Goal: Information Seeking & Learning: Learn about a topic

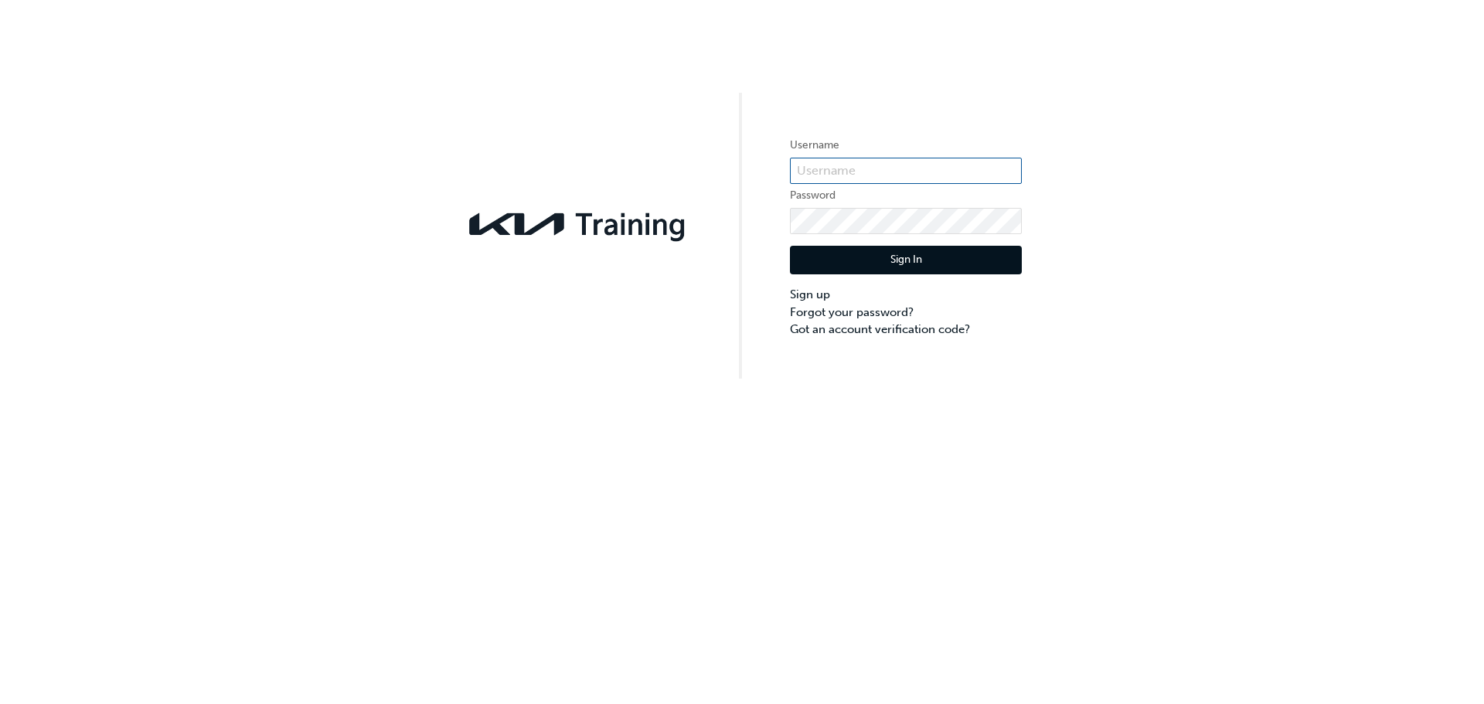
type input "KAU85165J8"
click at [886, 261] on button "Sign In" at bounding box center [906, 260] width 232 height 29
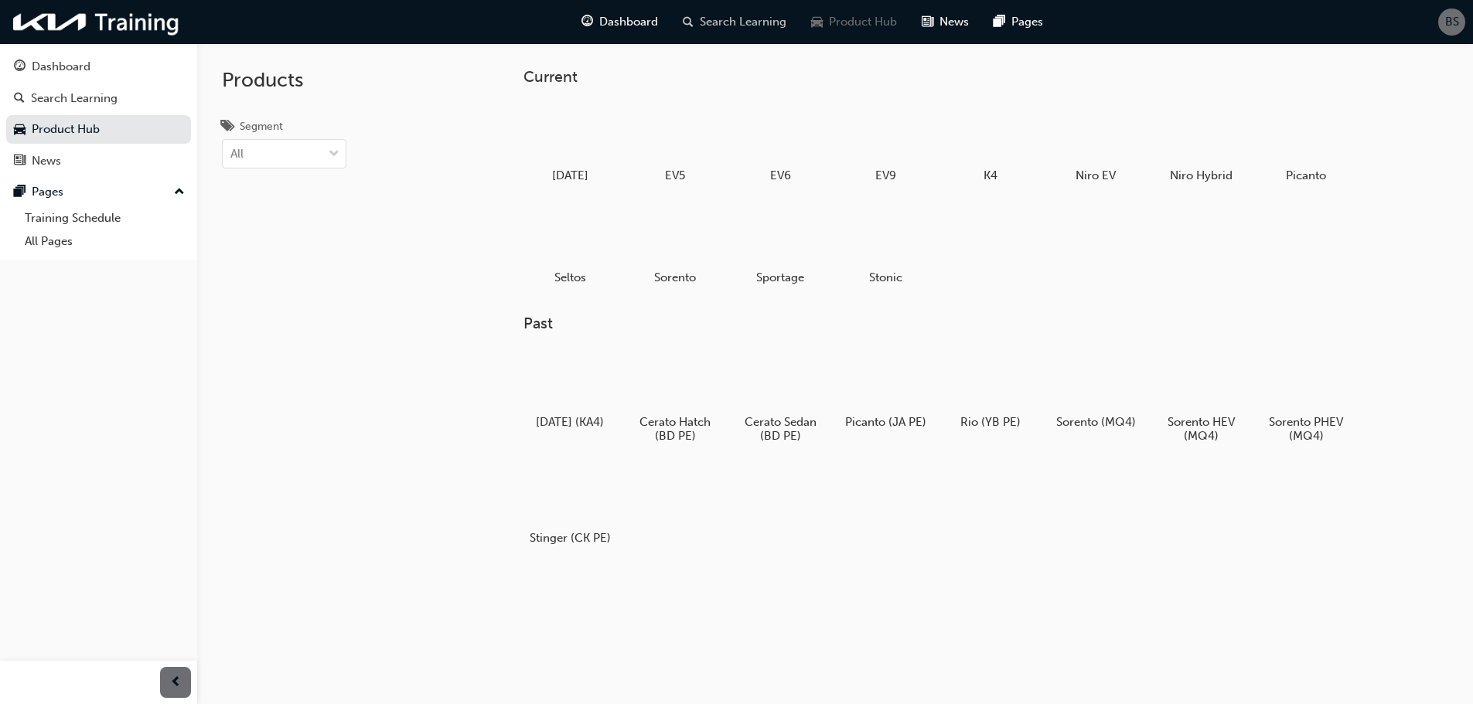
click at [729, 14] on span "Search Learning" at bounding box center [743, 22] width 87 height 18
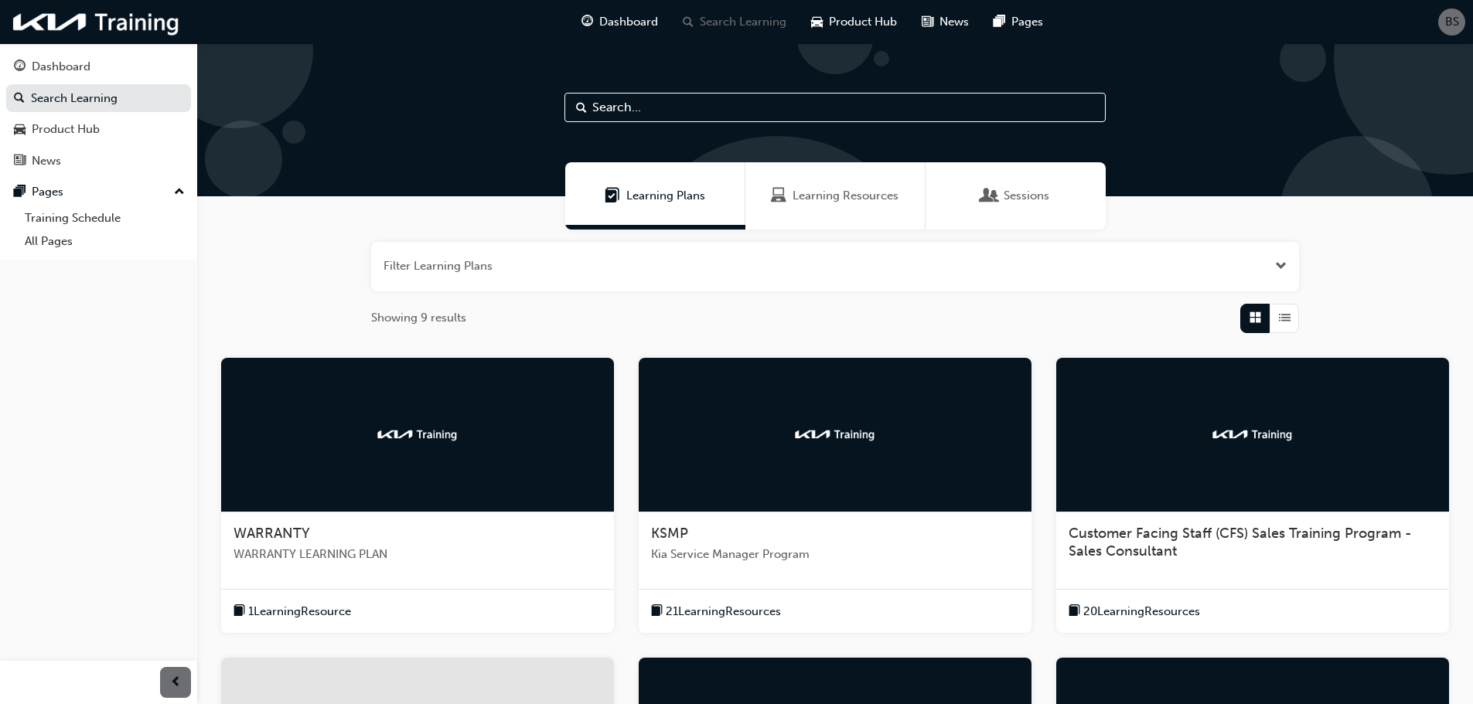
click at [707, 114] on input "text" at bounding box center [834, 107] width 541 height 29
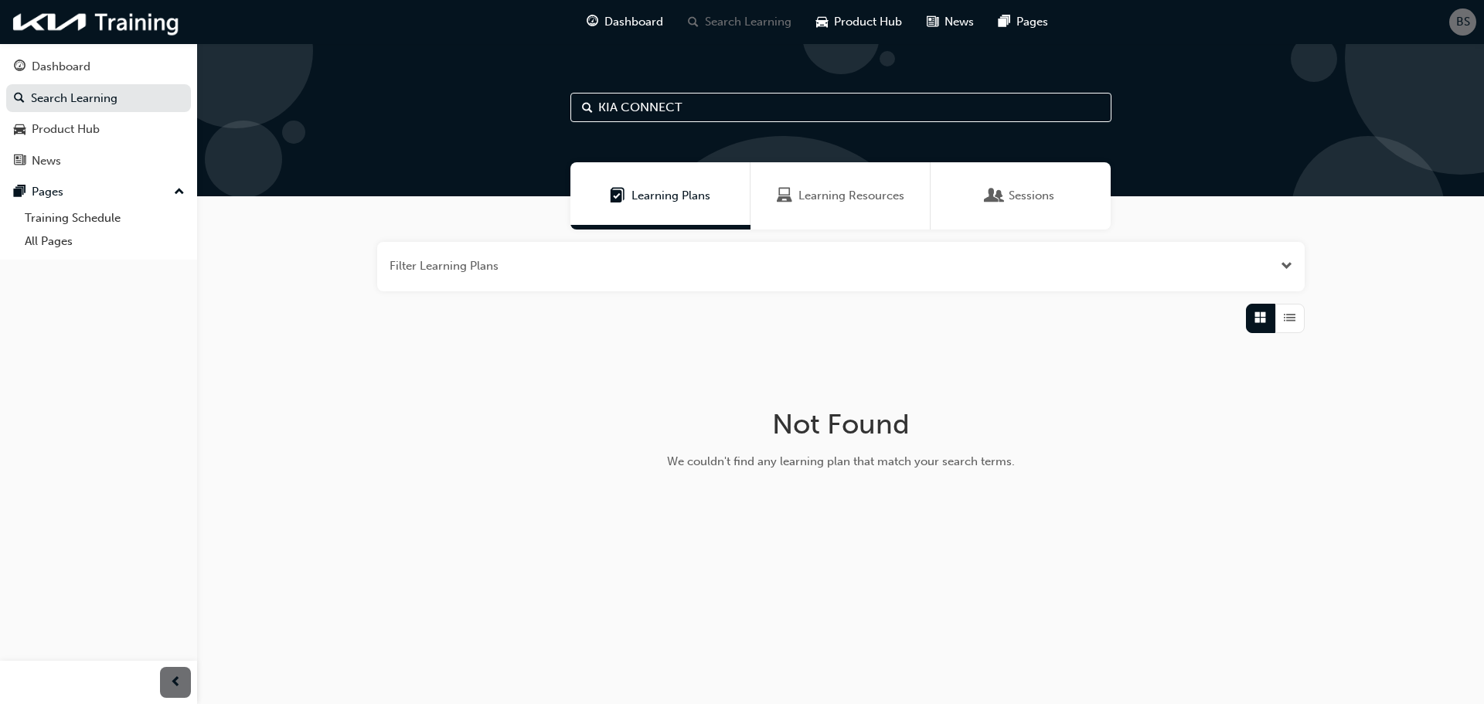
click at [623, 106] on input "KIA CONNECT" at bounding box center [841, 107] width 541 height 29
type input "CONNECT"
click at [109, 131] on div "Product Hub" at bounding box center [98, 129] width 169 height 19
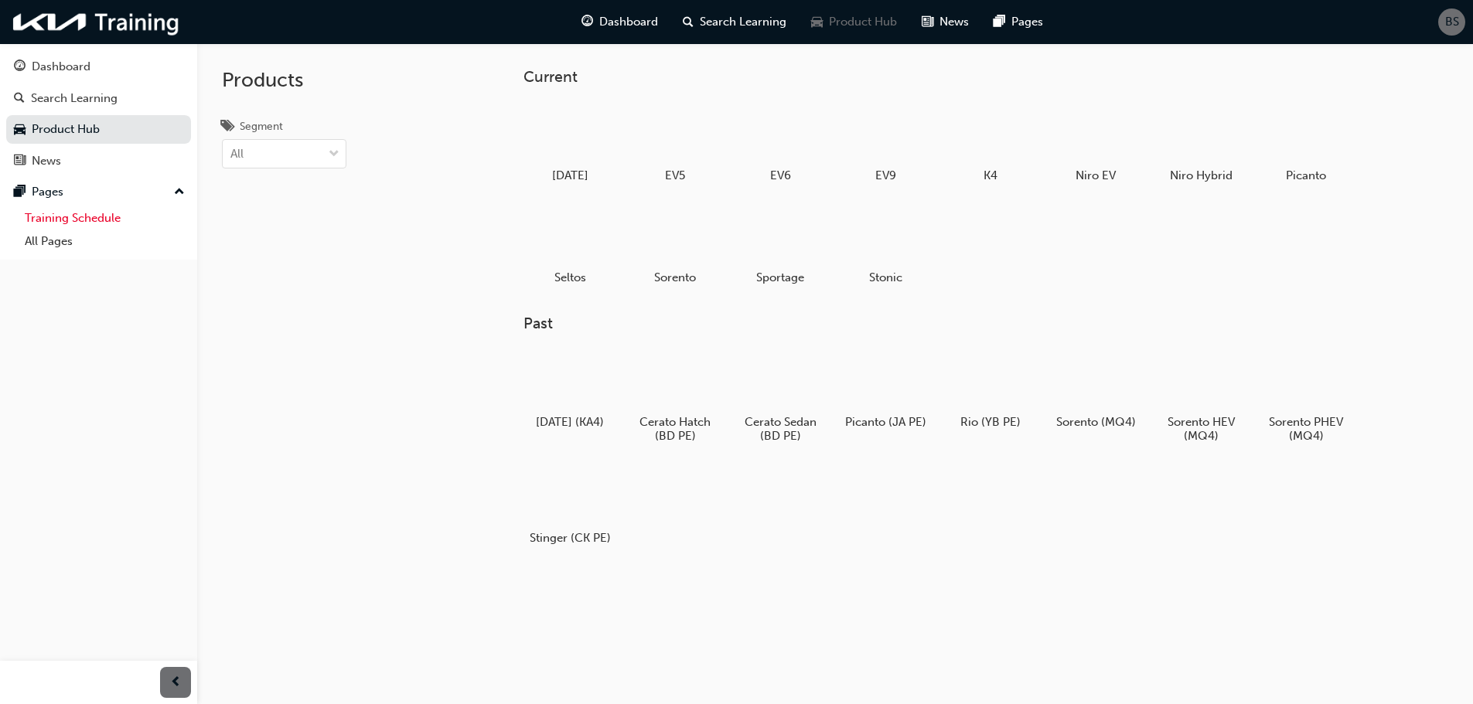
click at [71, 217] on link "Training Schedule" at bounding box center [105, 218] width 172 height 24
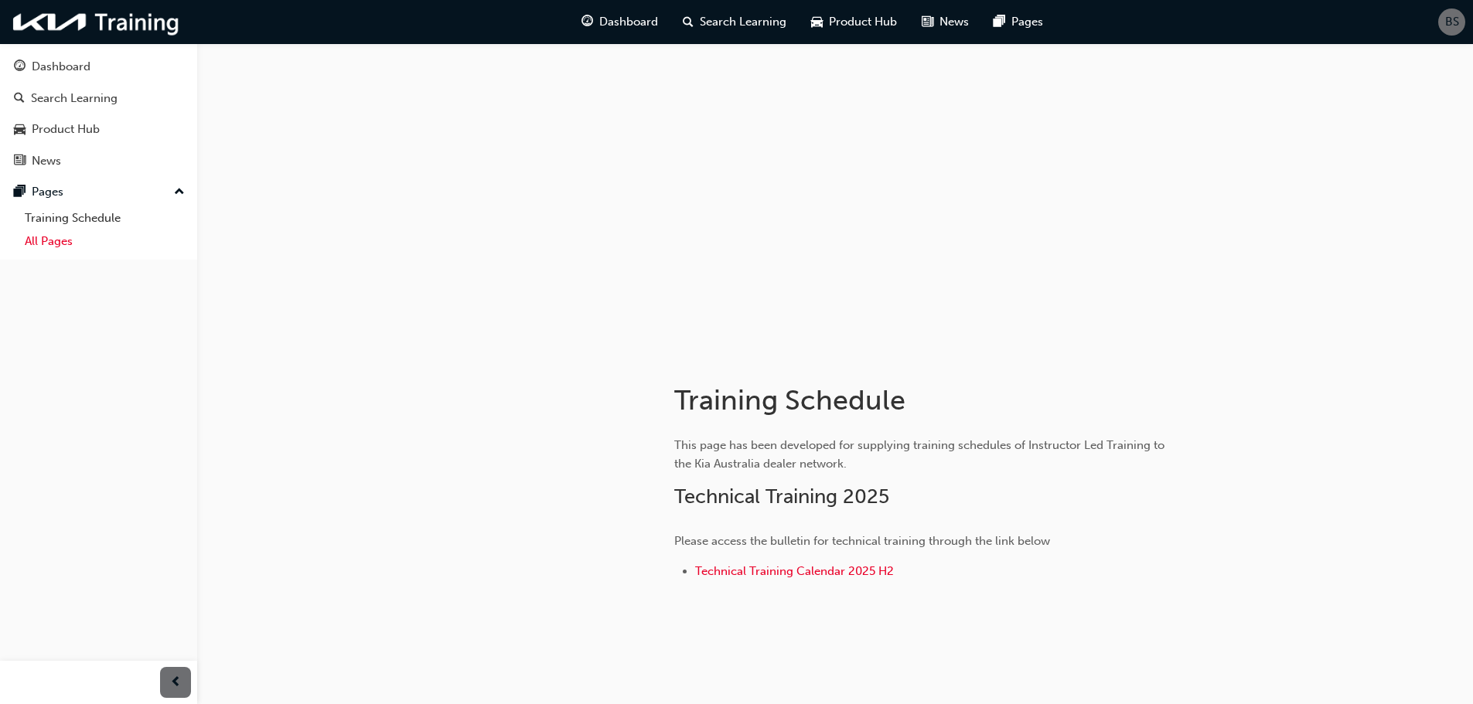
click at [45, 241] on link "All Pages" at bounding box center [105, 242] width 172 height 24
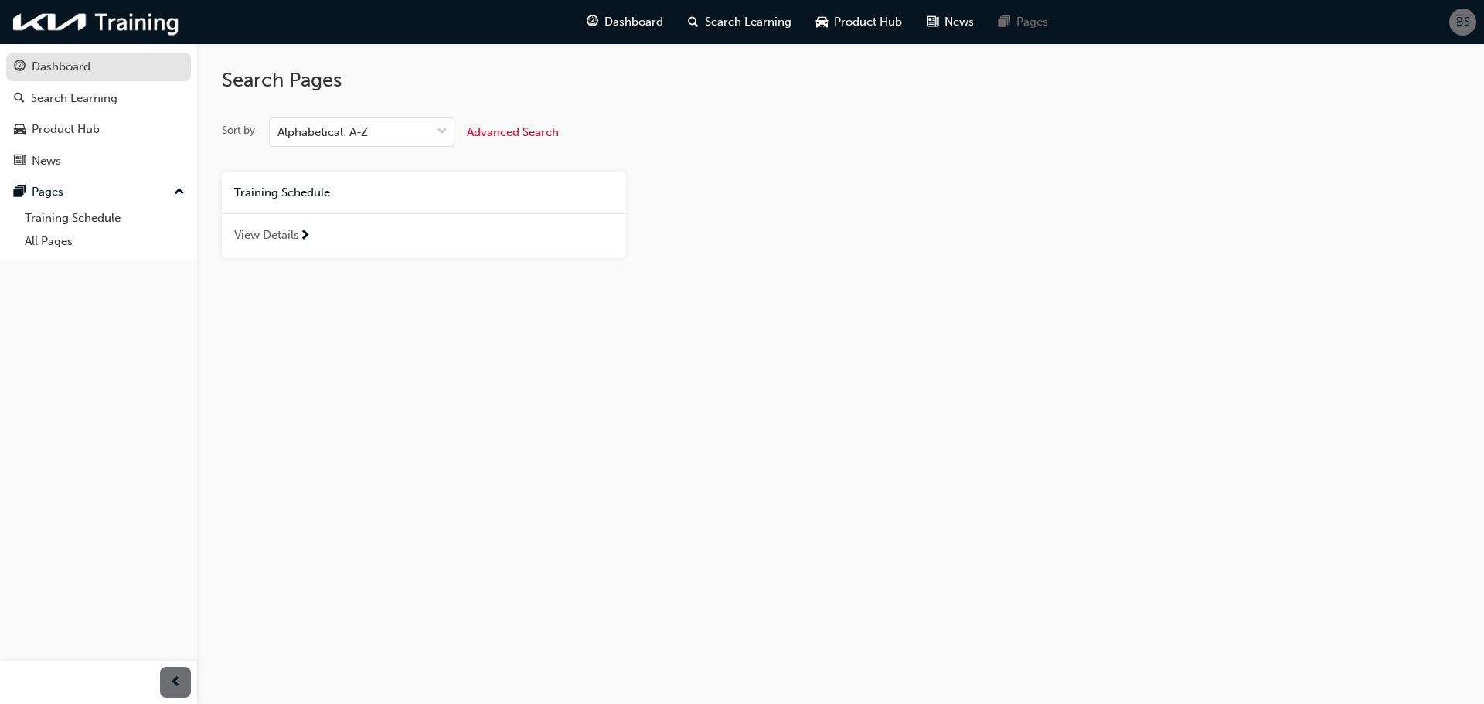
click at [97, 66] on div "Dashboard" at bounding box center [98, 66] width 169 height 19
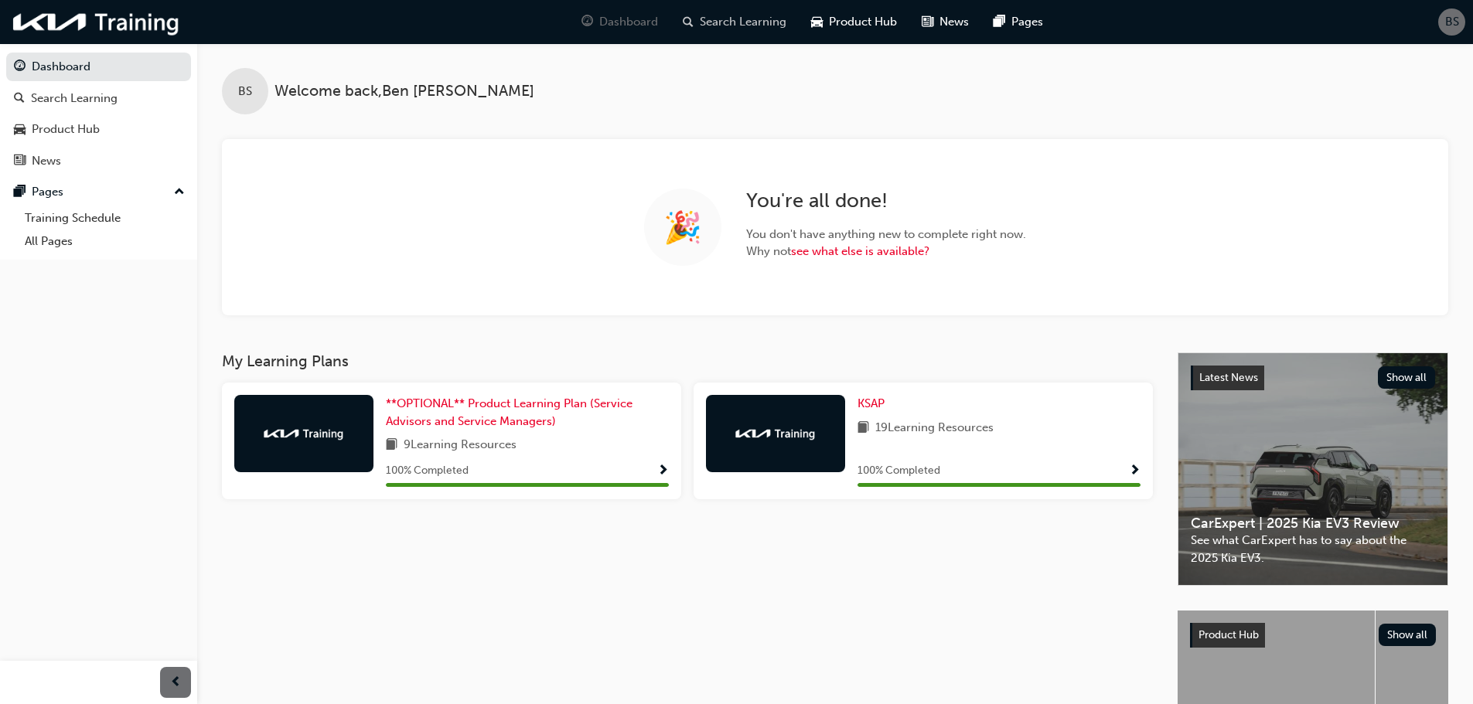
click at [731, 17] on span "Search Learning" at bounding box center [743, 22] width 87 height 18
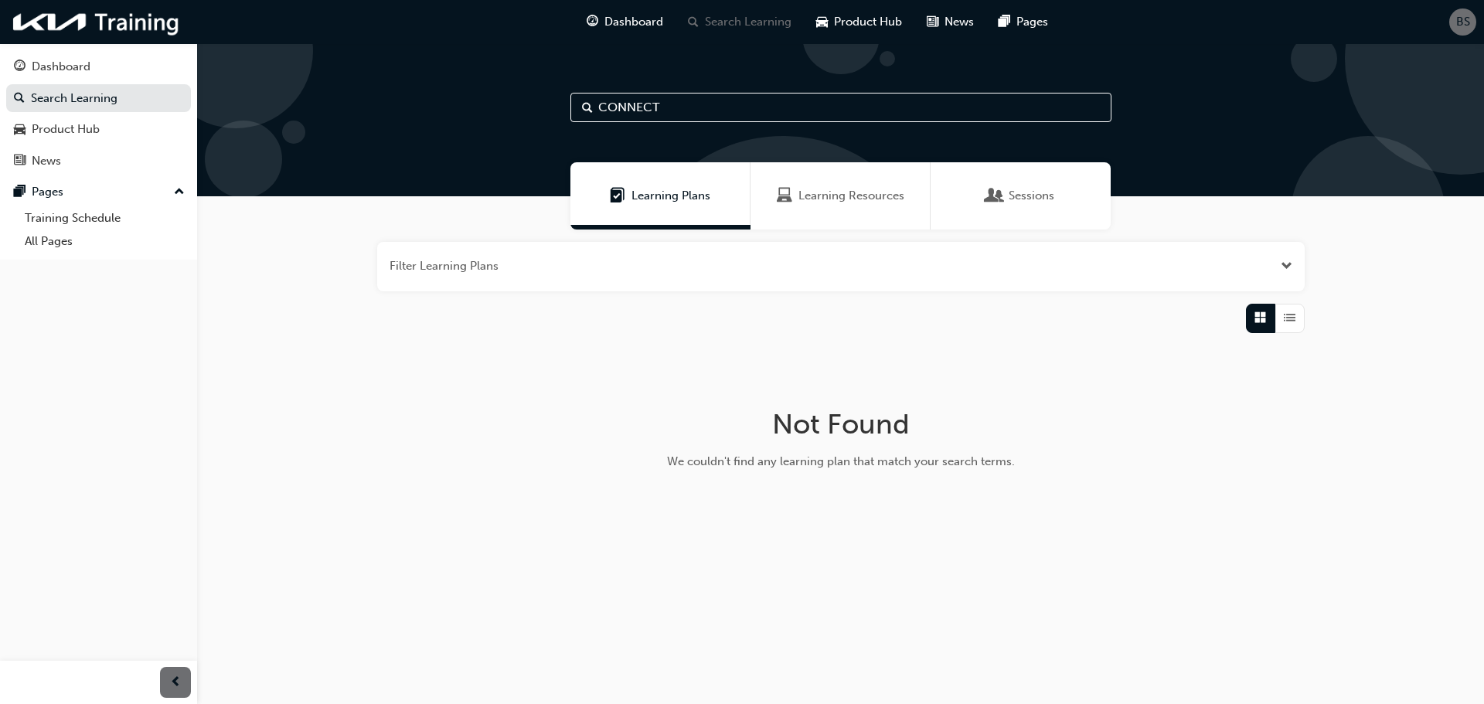
drag, startPoint x: 720, startPoint y: 100, endPoint x: 983, endPoint y: 199, distance: 280.4
click at [723, 99] on input "CONNECT" at bounding box center [841, 107] width 541 height 29
click at [1040, 199] on span "Sessions" at bounding box center [1032, 196] width 46 height 18
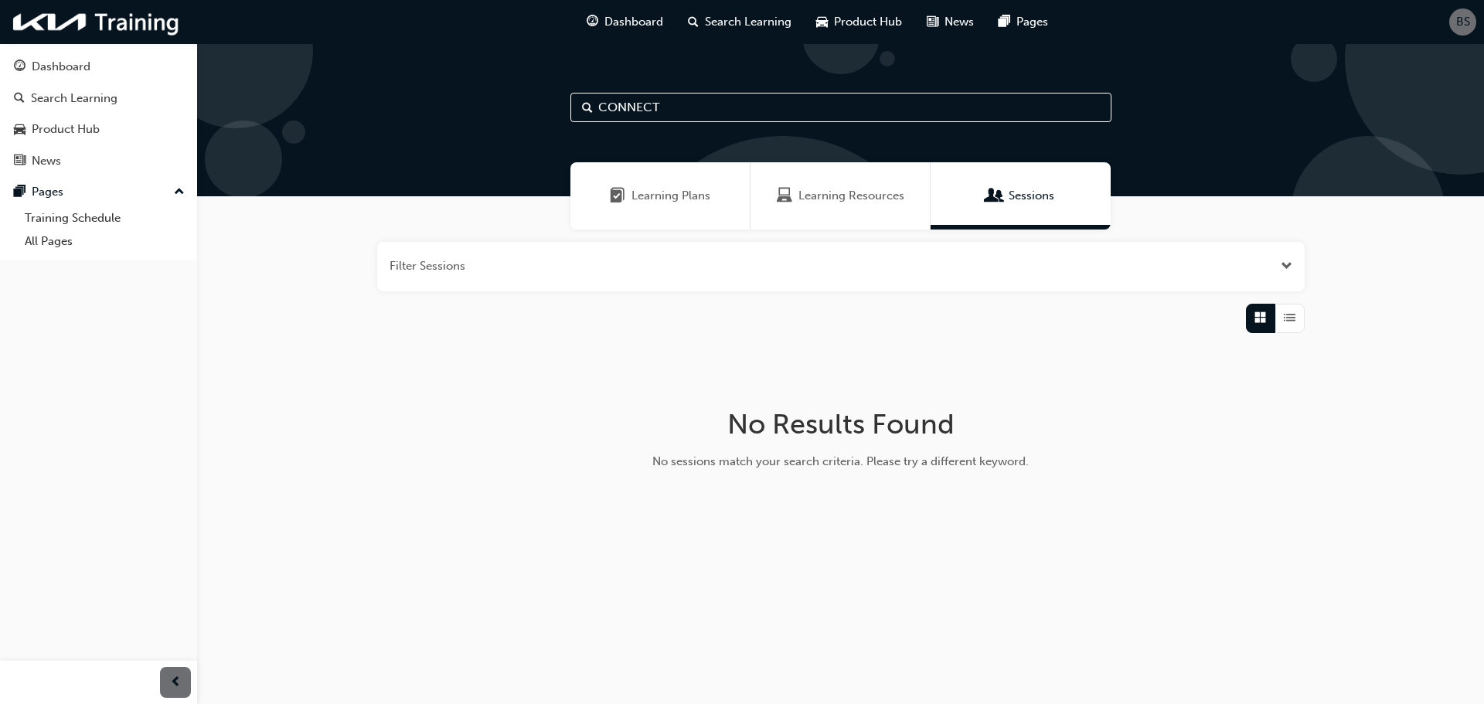
click at [911, 207] on div "Learning Resources" at bounding box center [841, 195] width 180 height 67
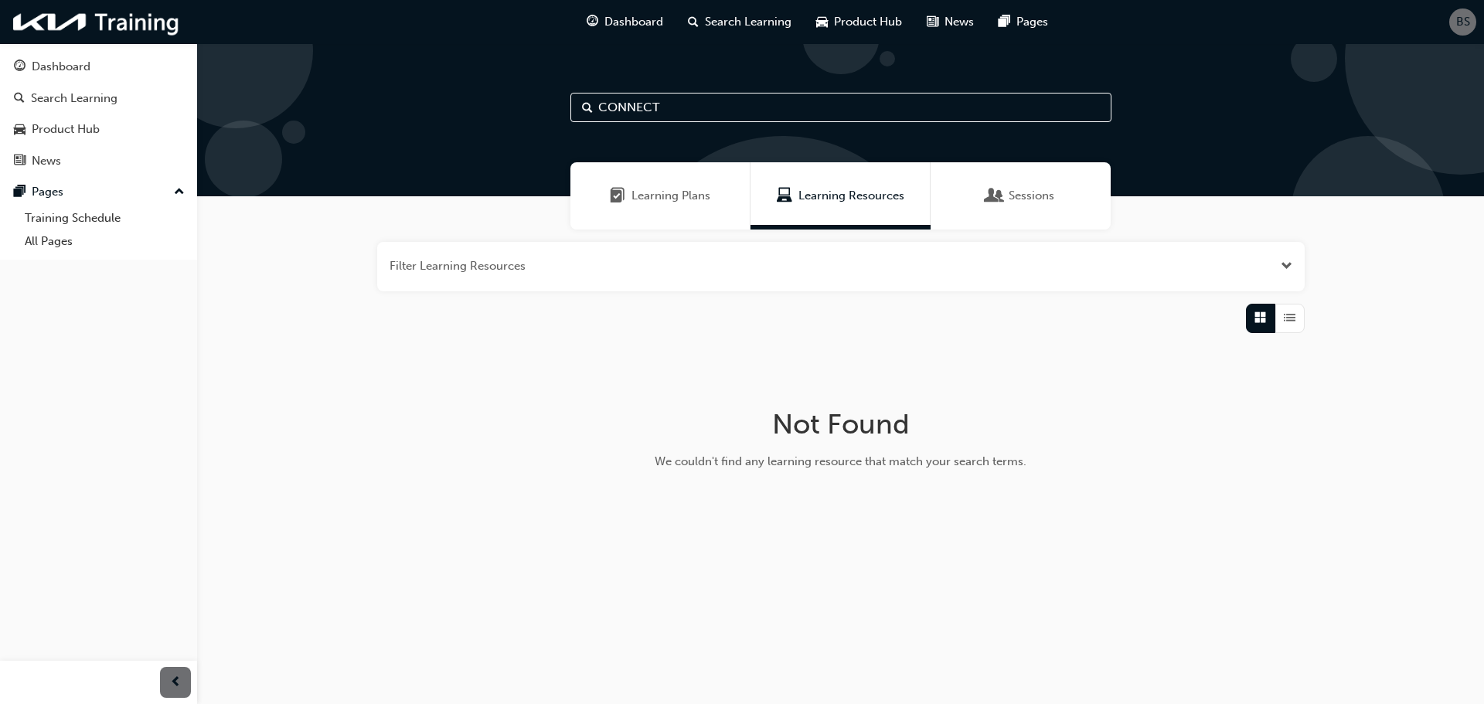
click at [658, 199] on span "Learning Plans" at bounding box center [671, 196] width 79 height 18
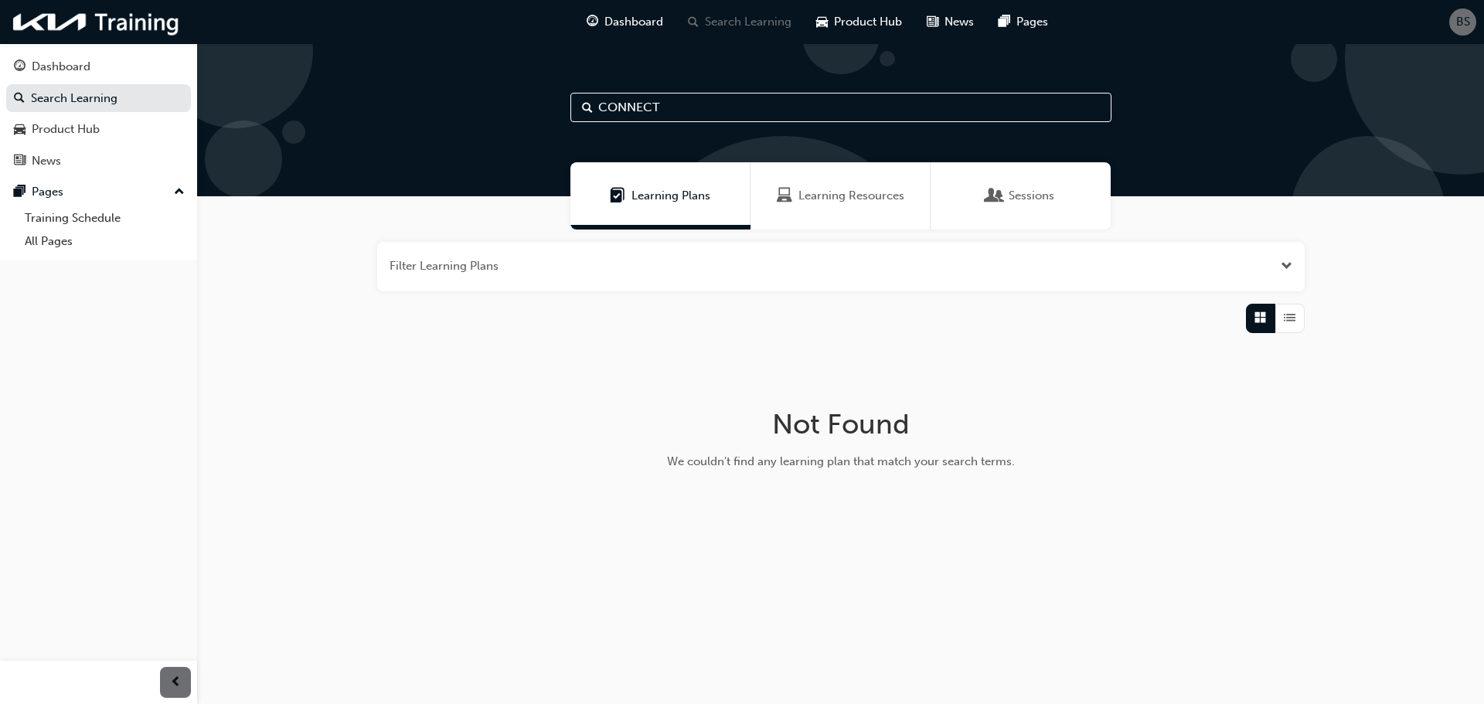
click at [700, 111] on input "CONNECT" at bounding box center [841, 107] width 541 height 29
click at [857, 20] on span "Product Hub" at bounding box center [868, 22] width 68 height 18
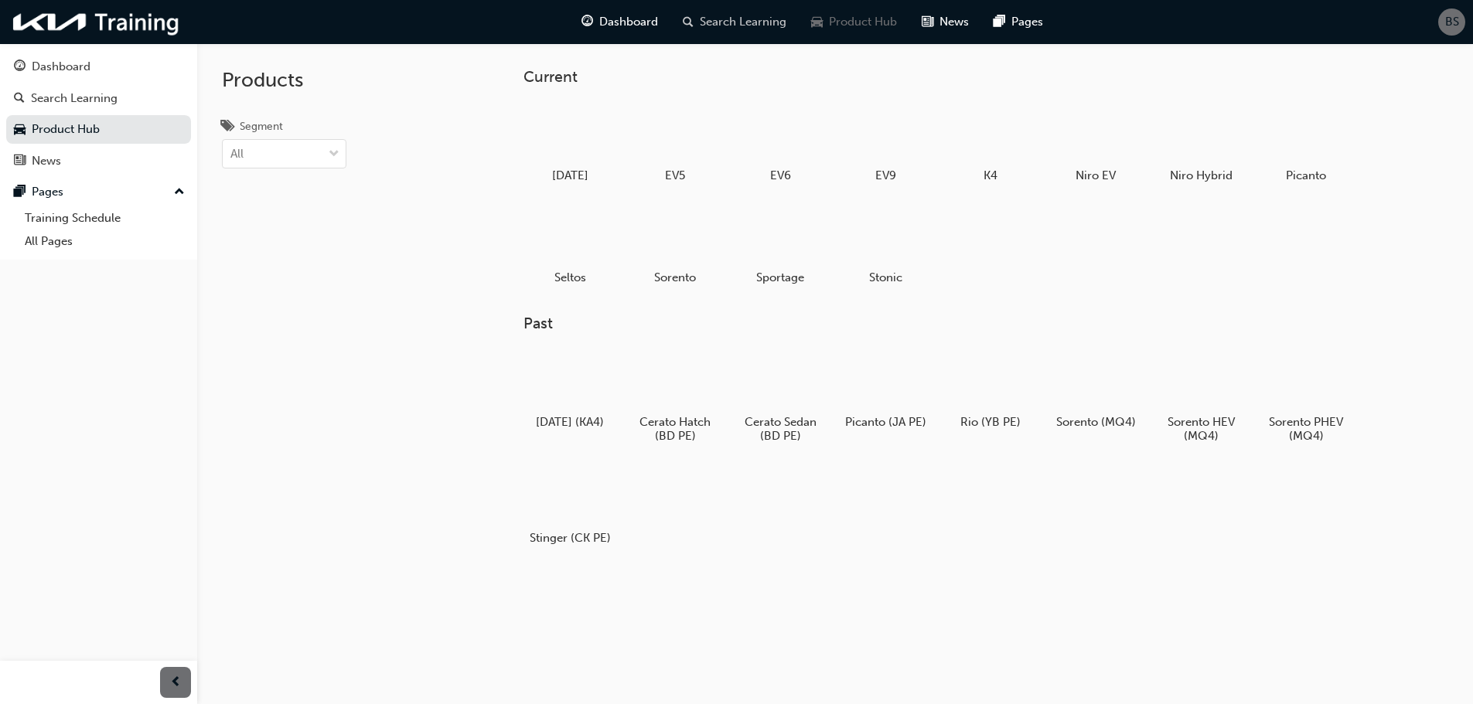
click at [736, 20] on span "Search Learning" at bounding box center [743, 22] width 87 height 18
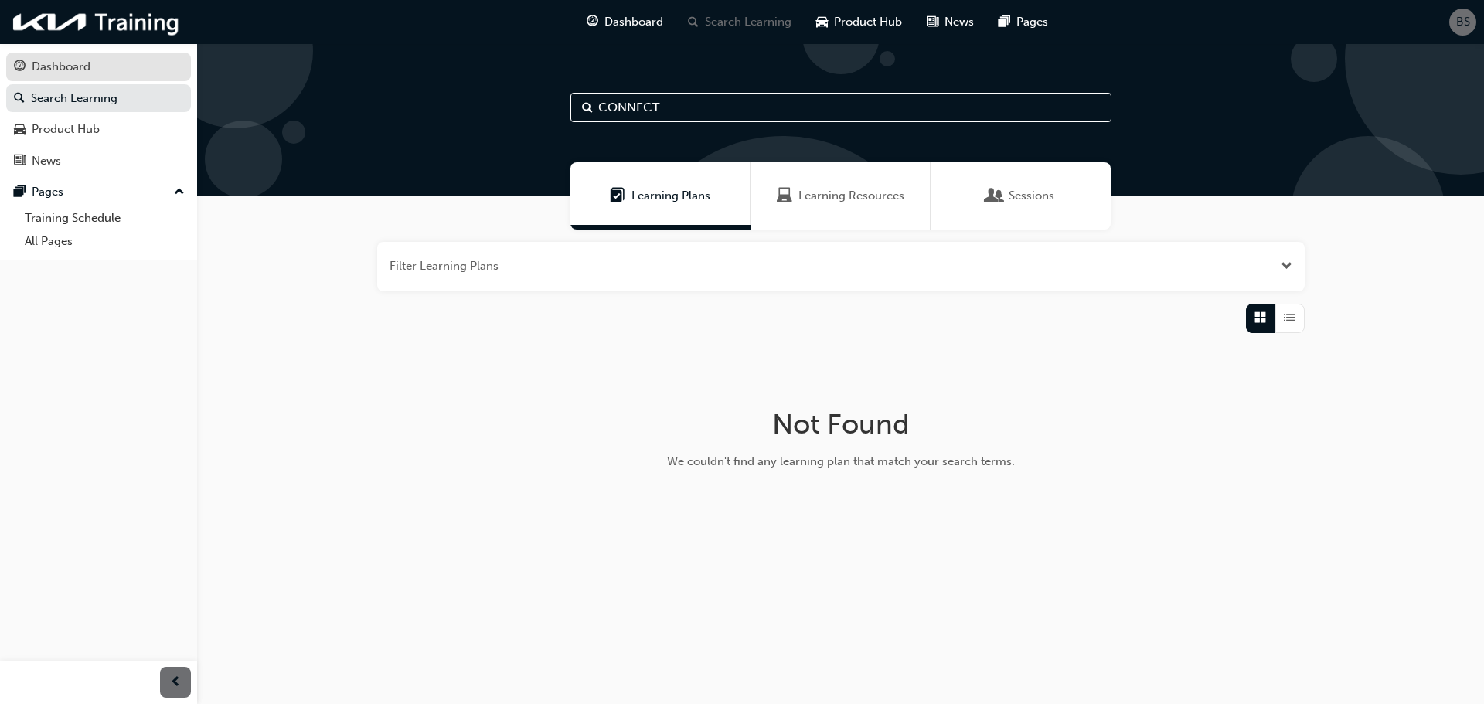
click at [66, 71] on div "Dashboard" at bounding box center [61, 67] width 59 height 18
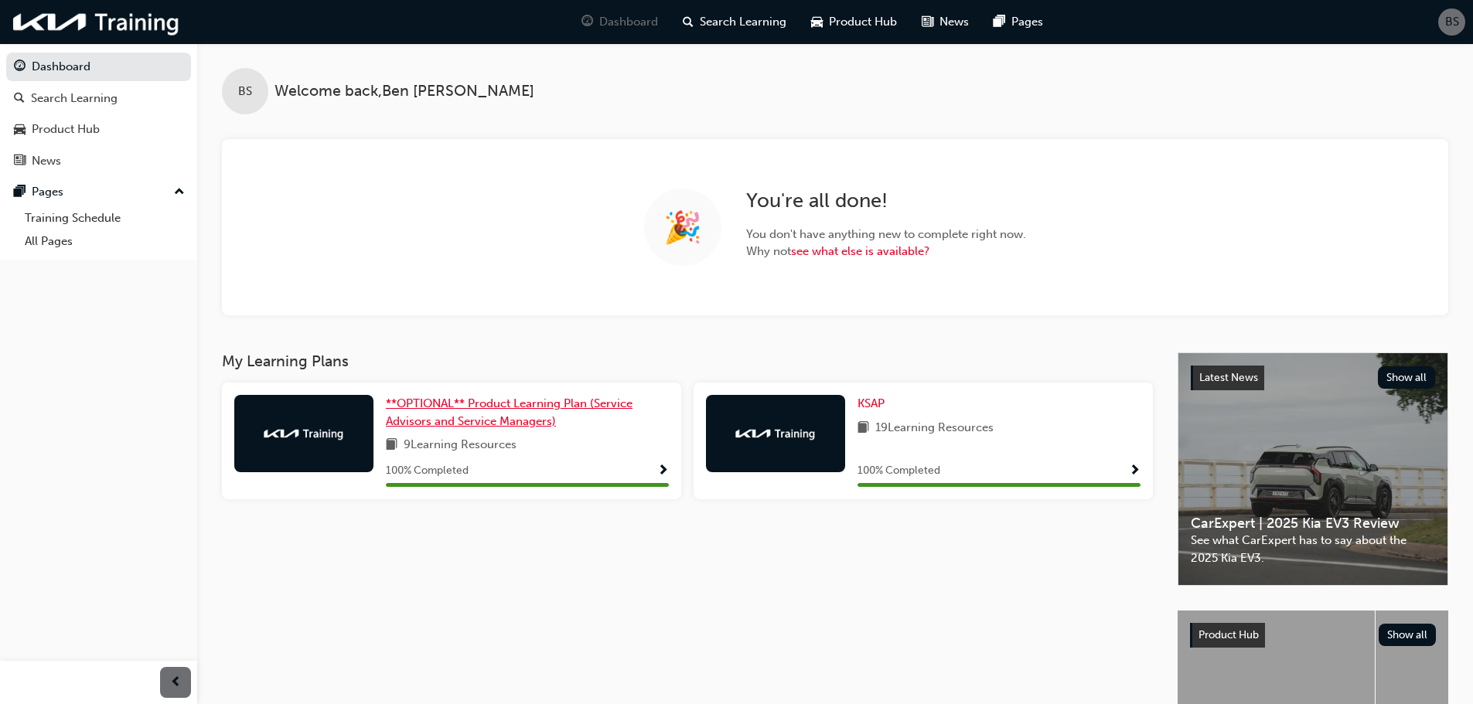
click at [436, 410] on link "**OPTIONAL** Product Learning Plan (Service Advisors and Service Managers)" at bounding box center [527, 412] width 283 height 35
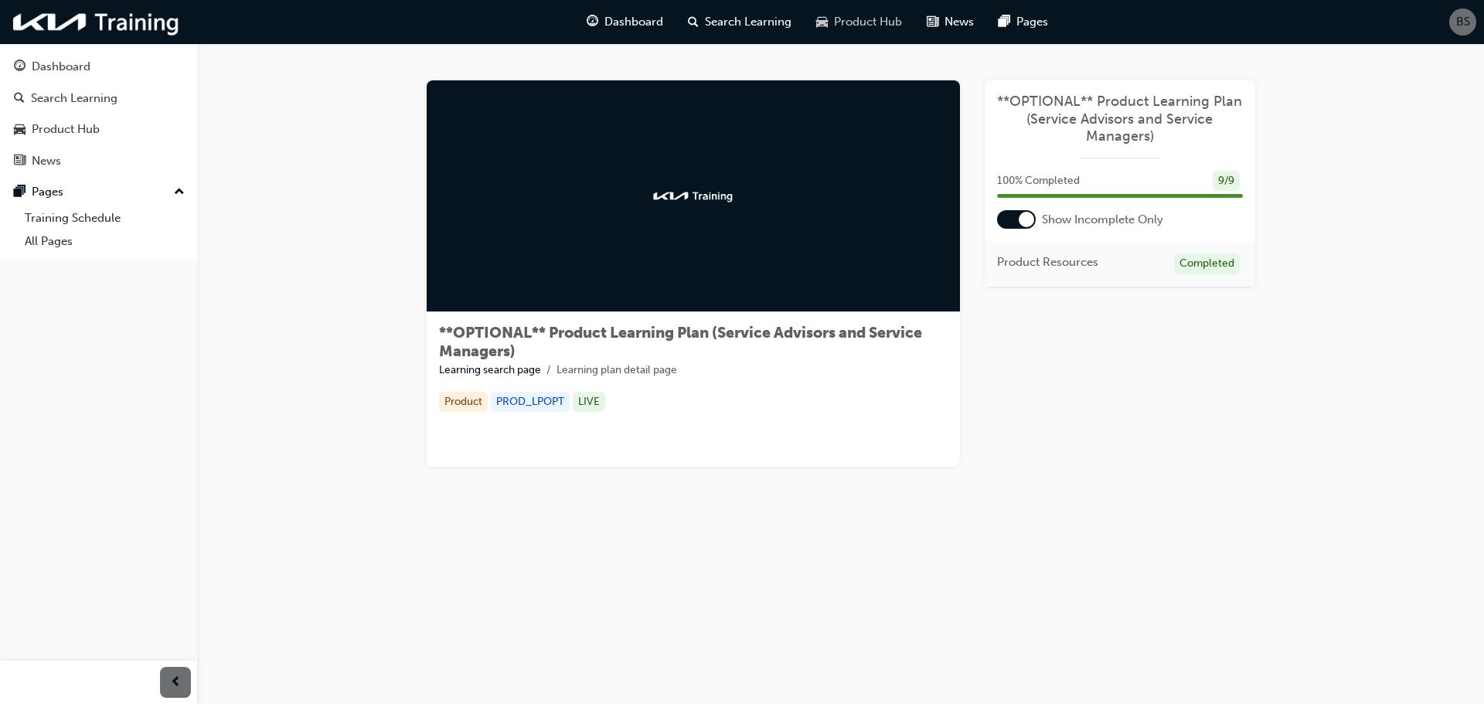
click at [845, 19] on span "Product Hub" at bounding box center [868, 22] width 68 height 18
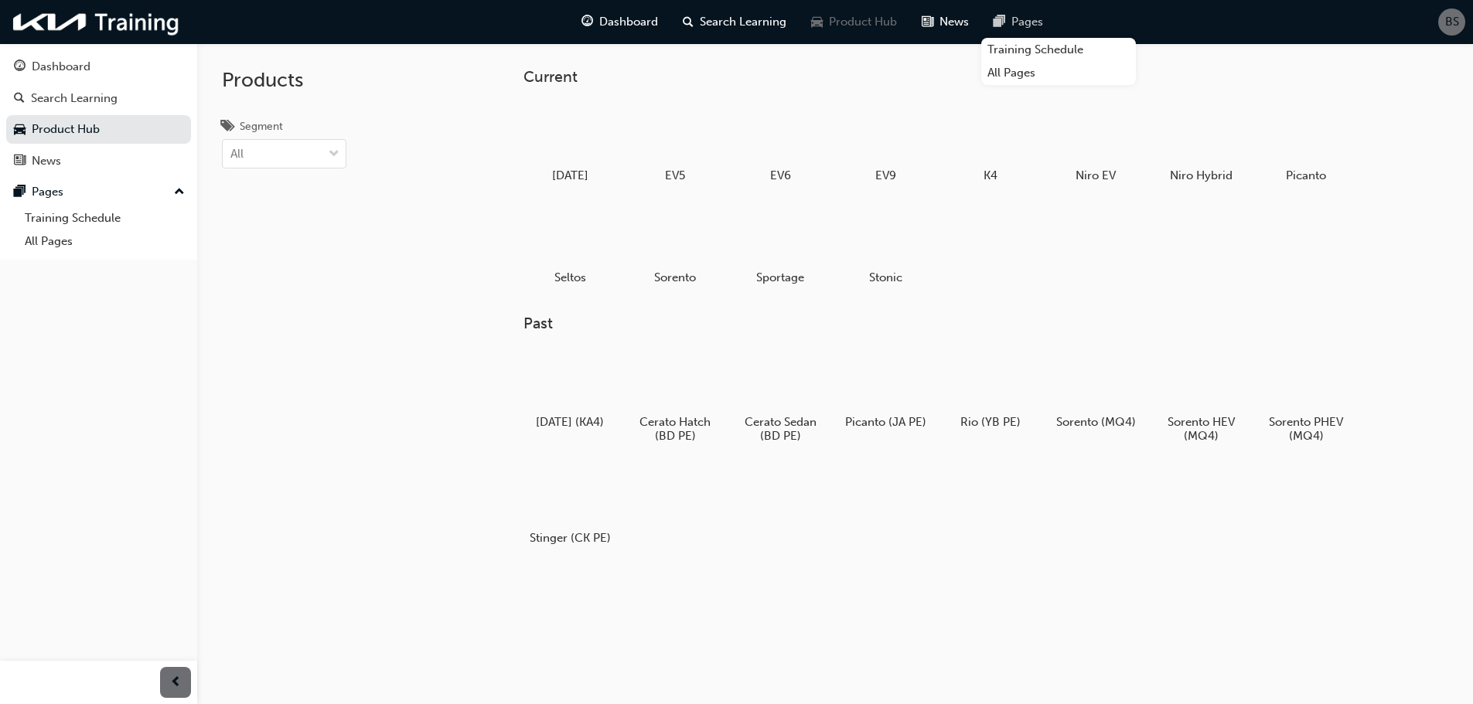
click at [1004, 18] on span "pages-icon" at bounding box center [999, 21] width 12 height 19
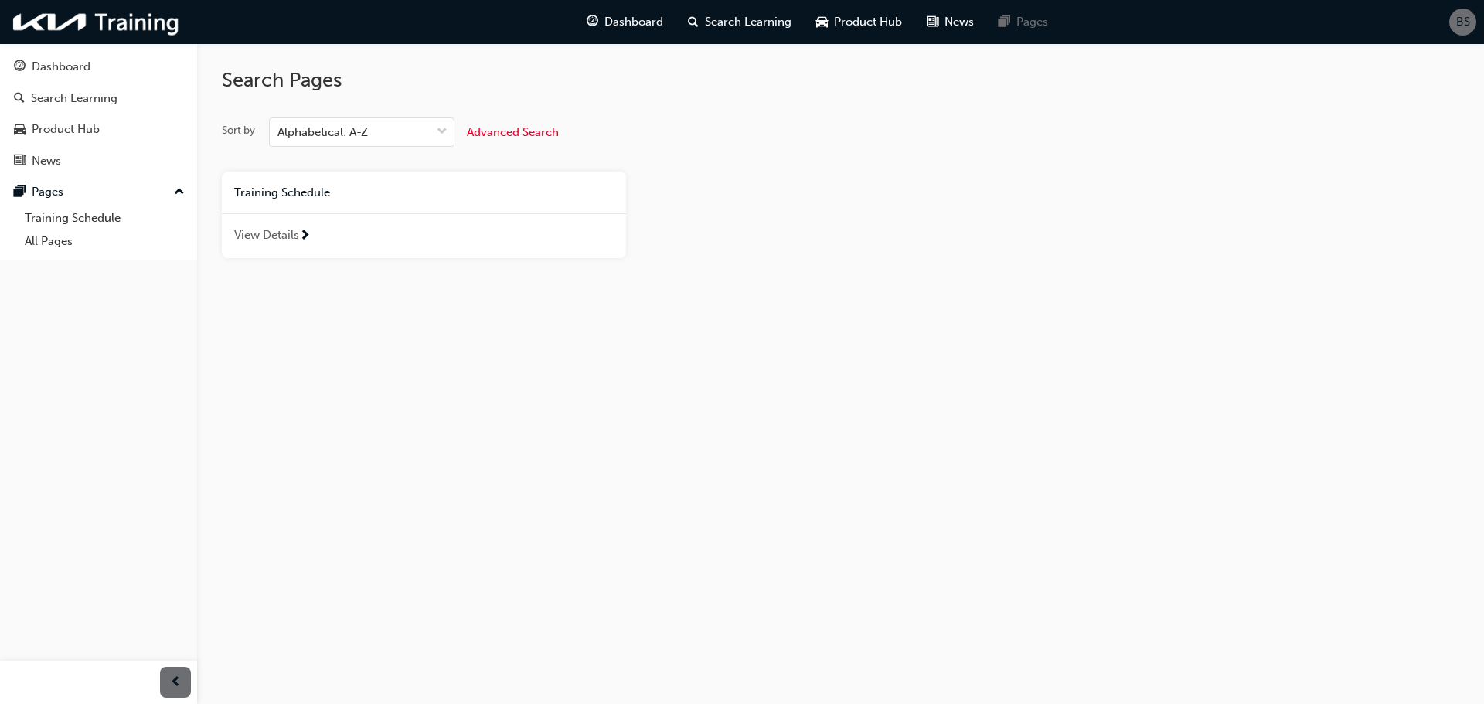
click at [282, 193] on span "Training Schedule" at bounding box center [282, 193] width 96 height 14
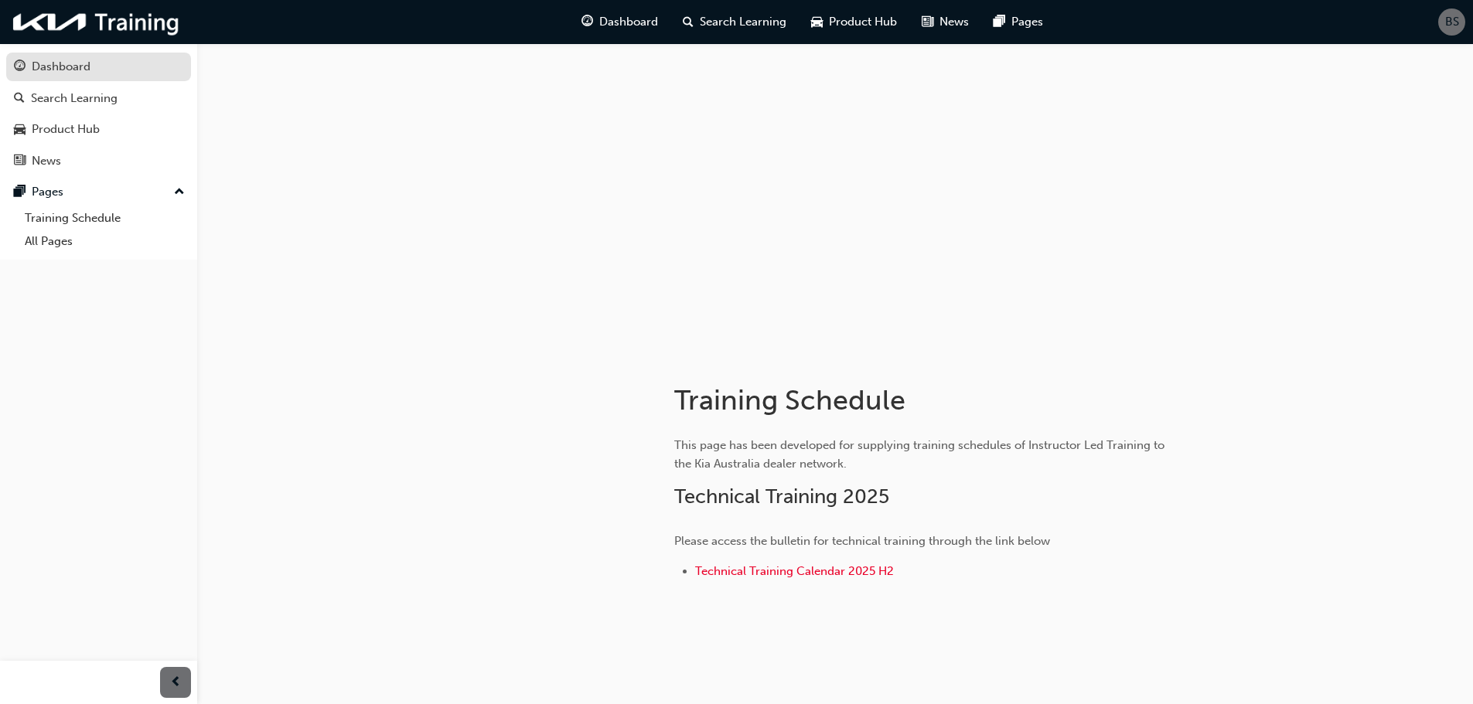
click at [53, 69] on div "Dashboard" at bounding box center [61, 67] width 59 height 18
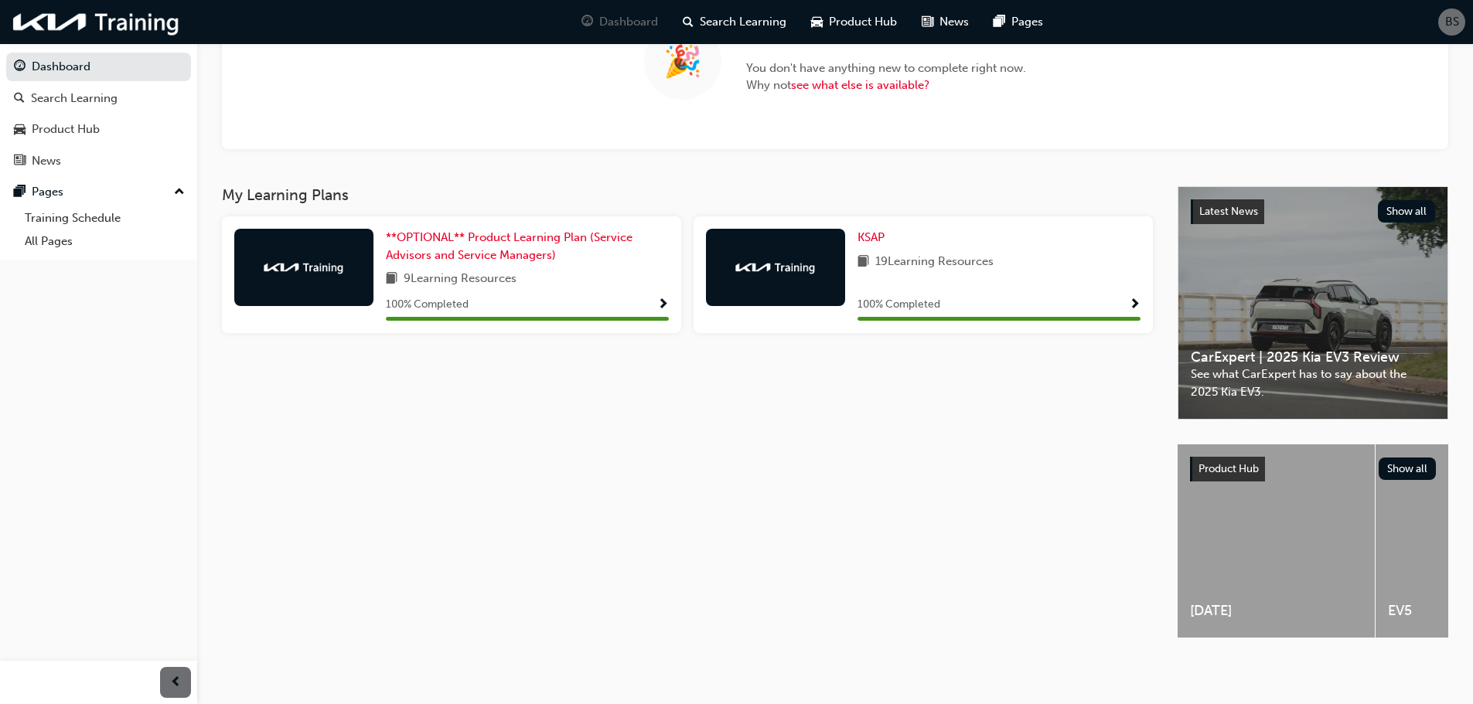
scroll to position [172, 0]
click at [704, 19] on span "Search Learning" at bounding box center [743, 22] width 87 height 18
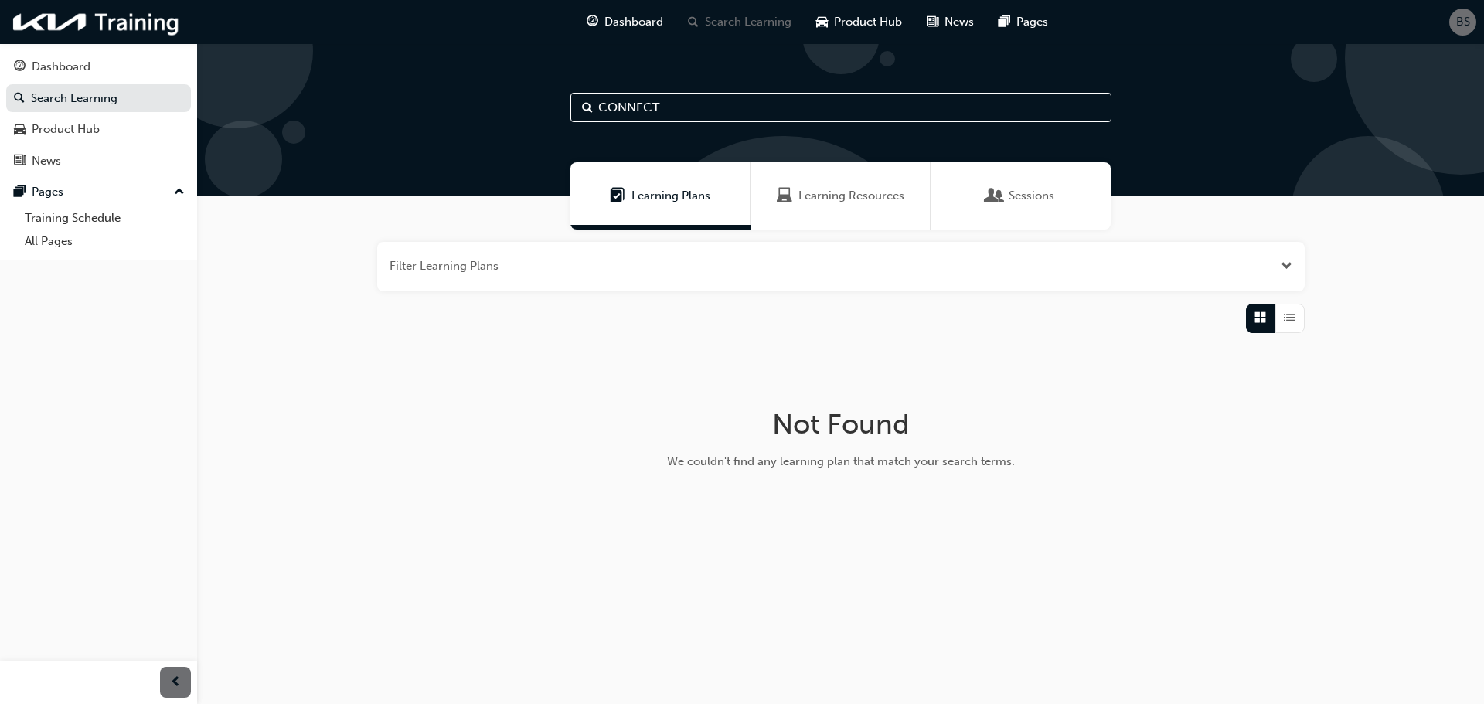
click at [859, 196] on span "Learning Resources" at bounding box center [852, 196] width 106 height 18
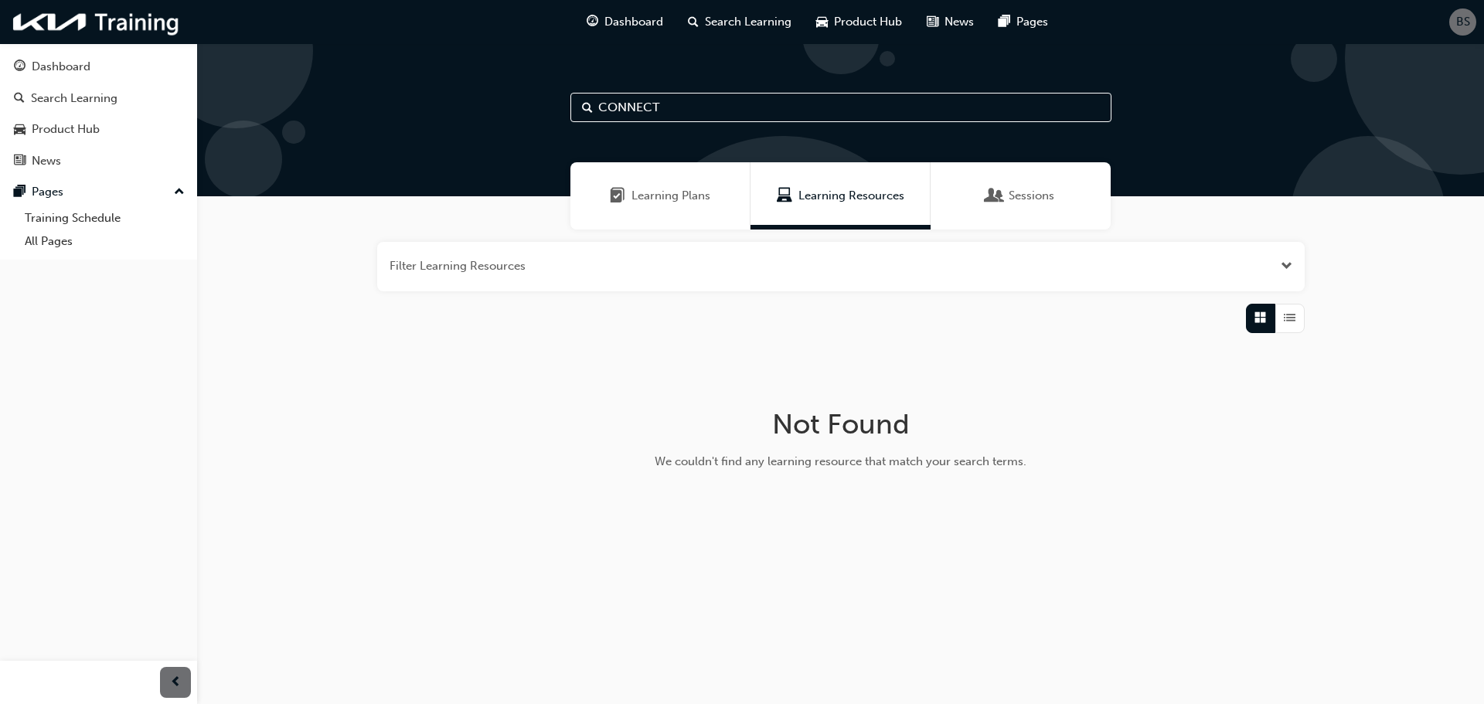
click at [546, 275] on button "button" at bounding box center [841, 266] width 928 height 49
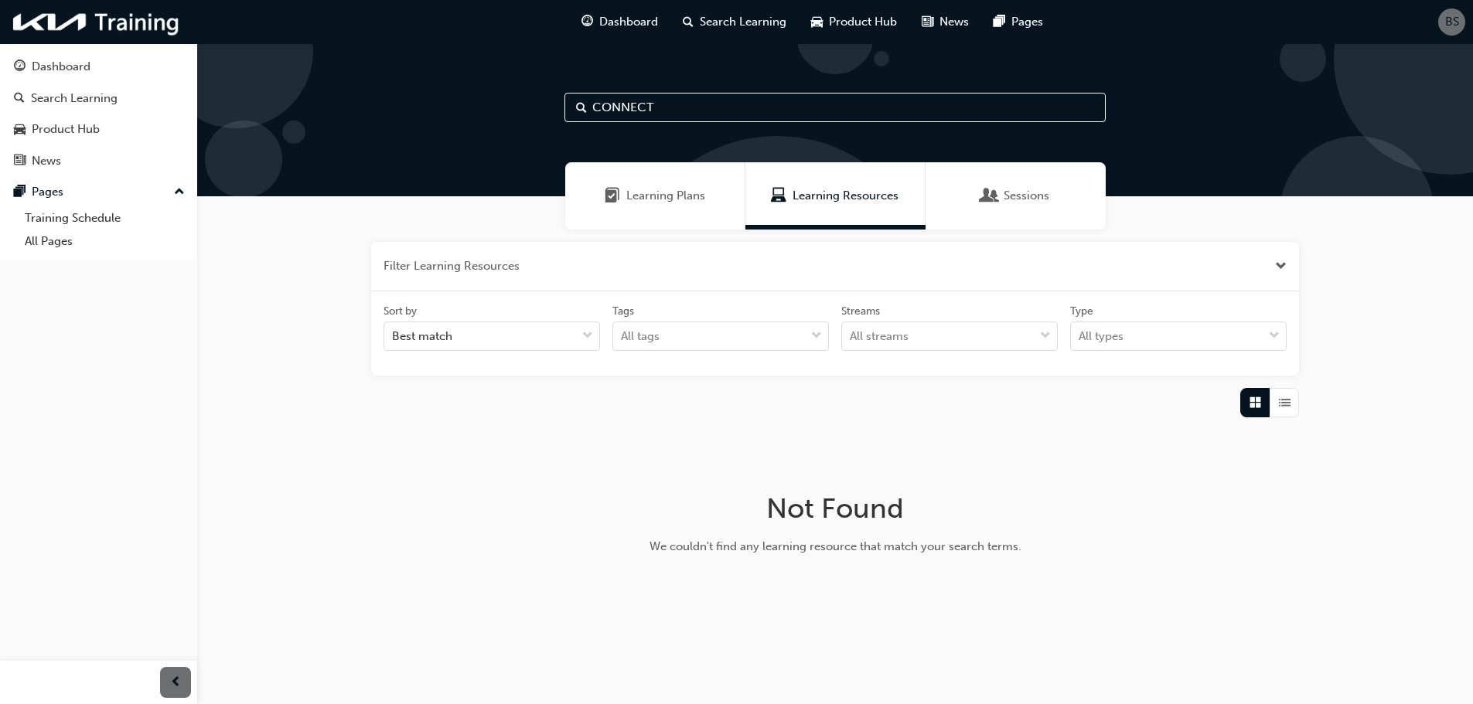
click at [632, 196] on span "Learning Plans" at bounding box center [665, 196] width 79 height 18
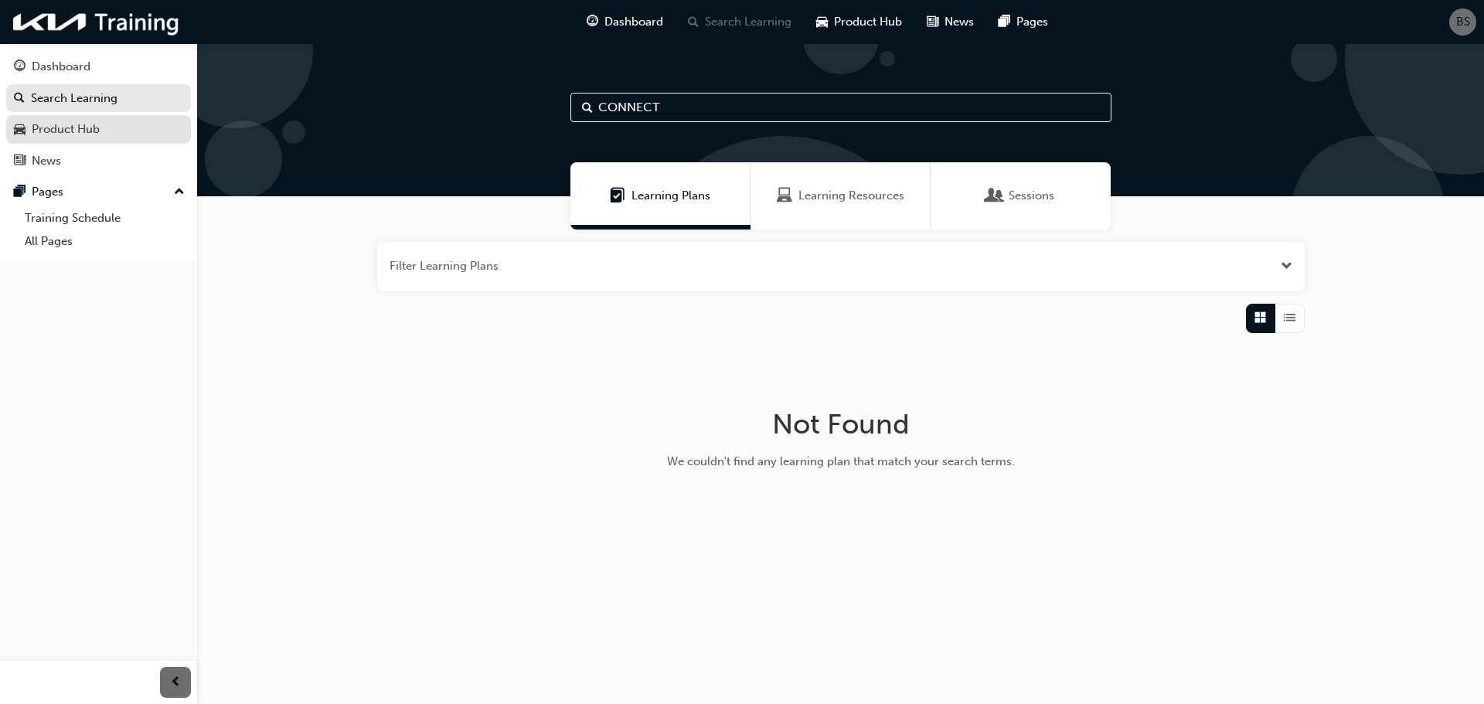
click at [78, 139] on link "Product Hub" at bounding box center [98, 129] width 185 height 29
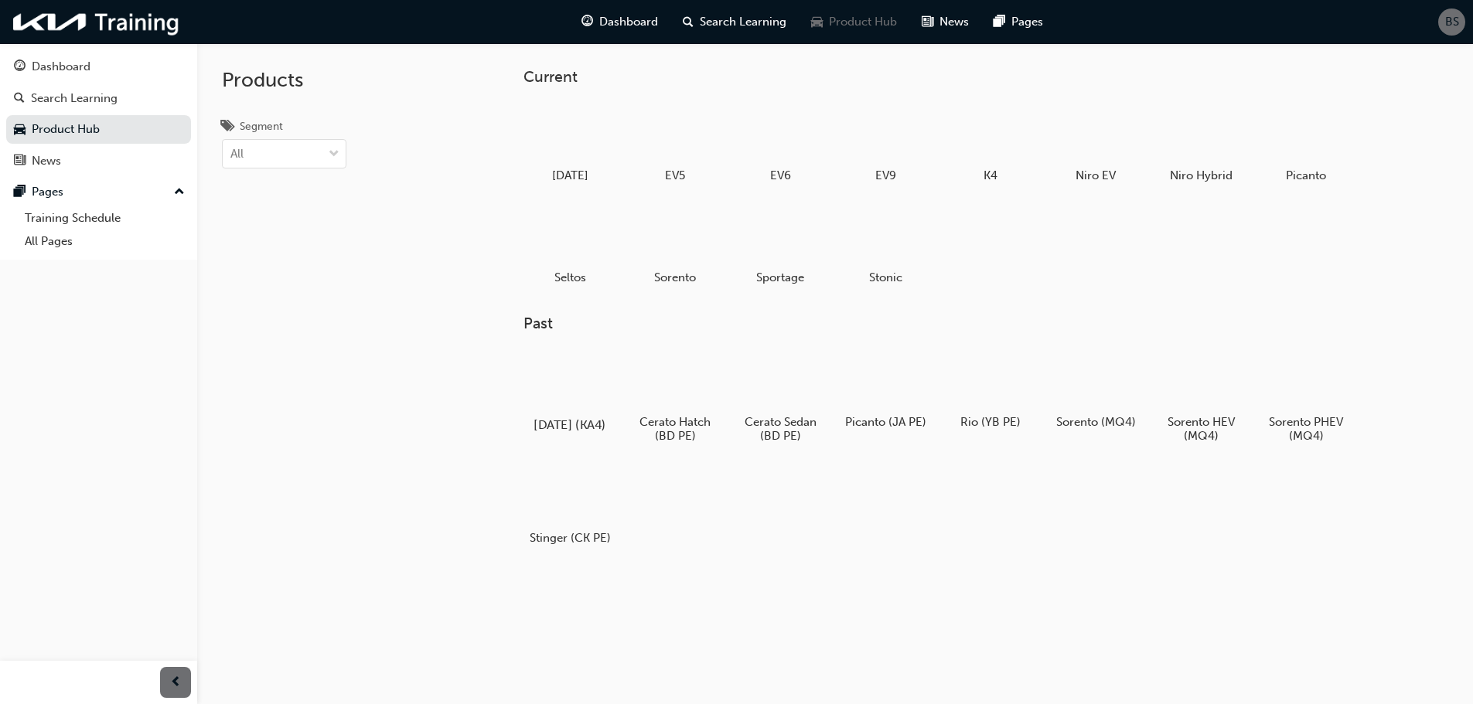
click at [592, 379] on div at bounding box center [569, 379] width 86 height 61
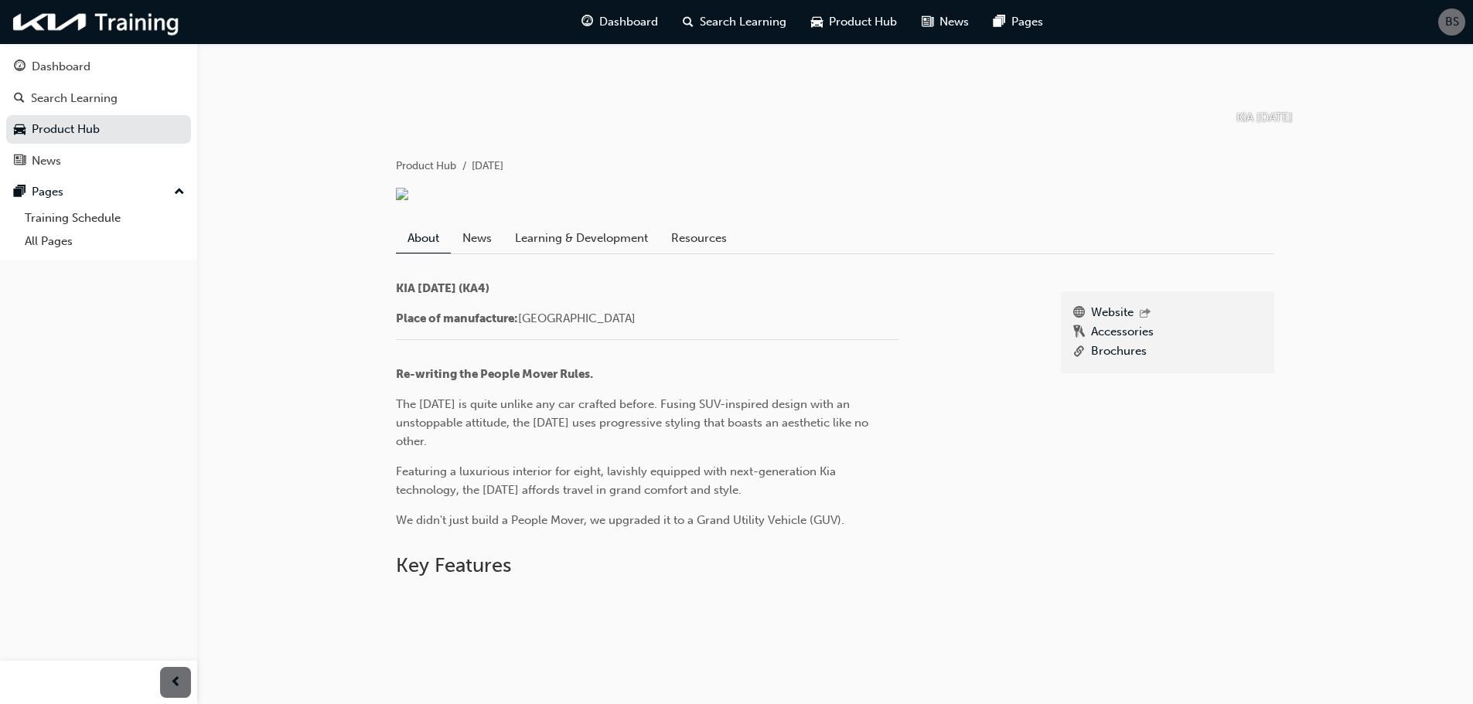
scroll to position [232, 0]
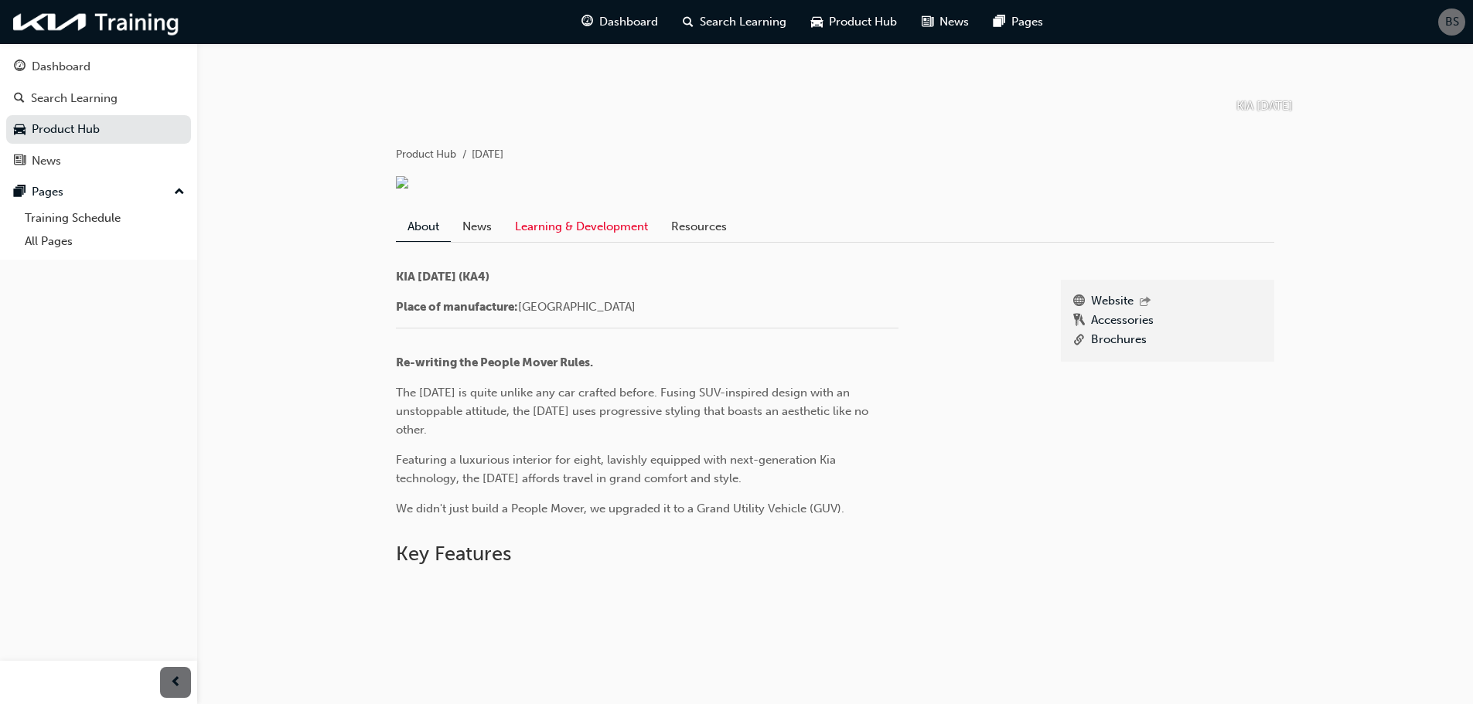
click at [581, 241] on link "Learning & Development" at bounding box center [581, 226] width 156 height 29
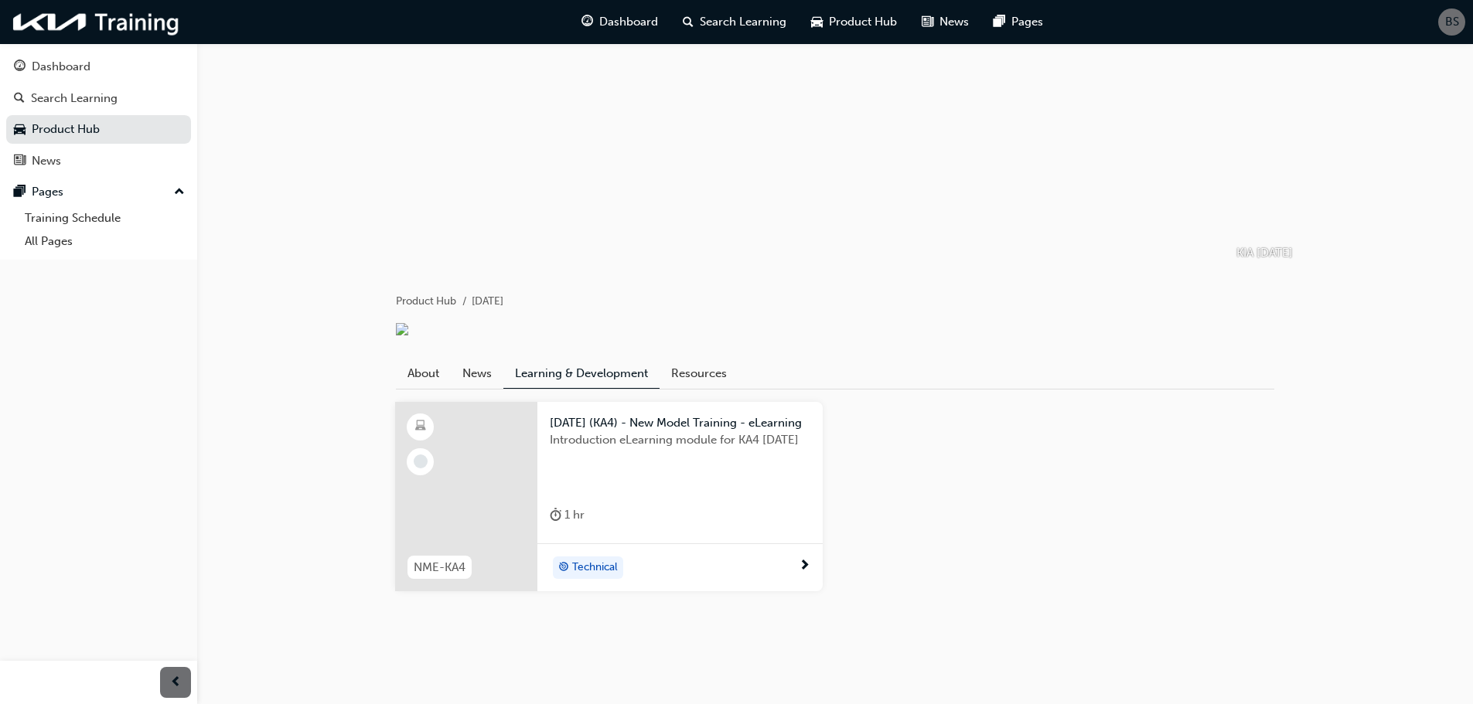
scroll to position [189, 0]
click at [431, 370] on link "About" at bounding box center [423, 373] width 55 height 29
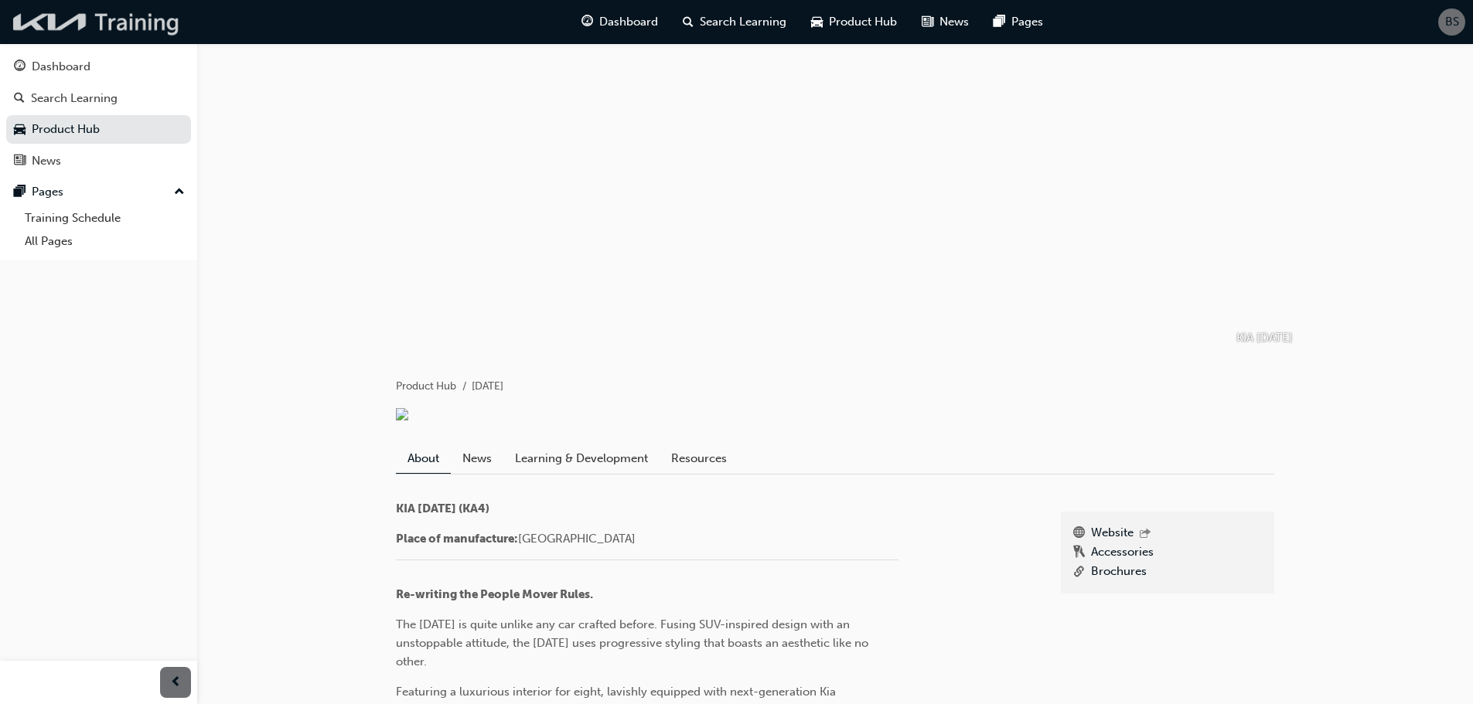
click at [100, 19] on img at bounding box center [97, 22] width 178 height 32
